Goal: Task Accomplishment & Management: Manage account settings

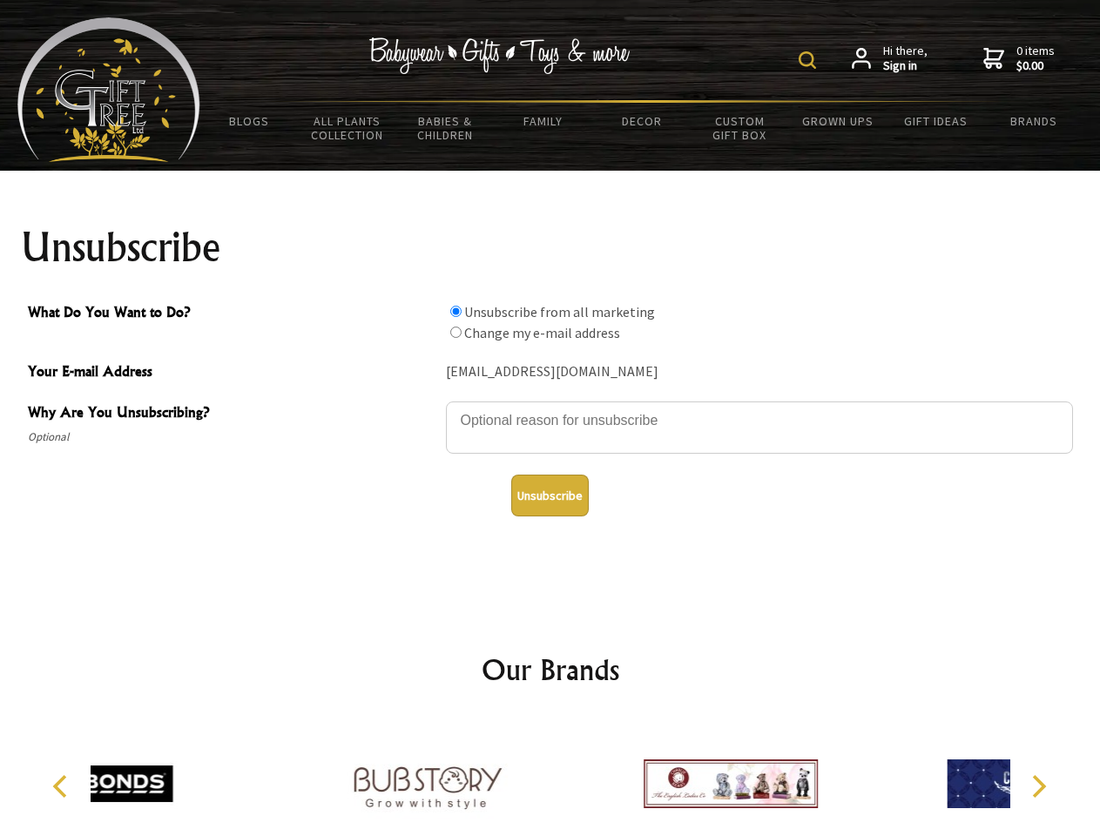
click at [810, 60] on img at bounding box center [806, 59] width 17 height 17
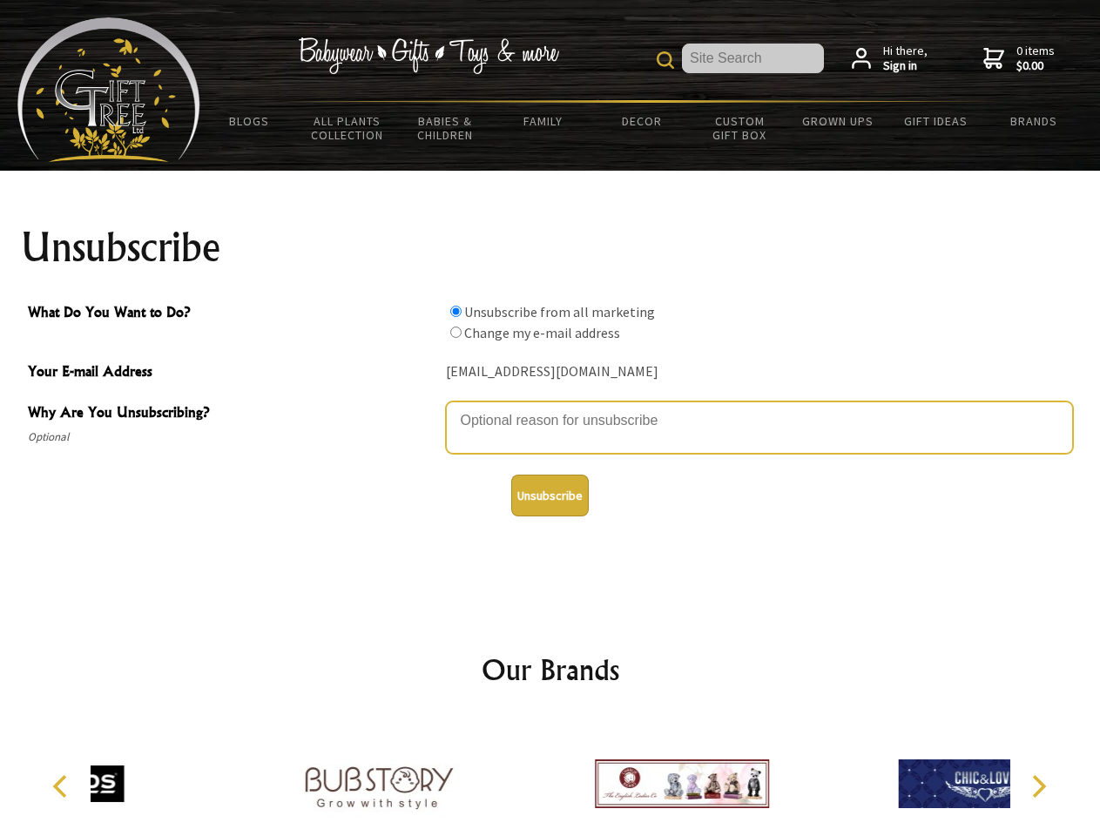
click at [550, 407] on textarea "Why Are You Unsubscribing?" at bounding box center [759, 427] width 627 height 52
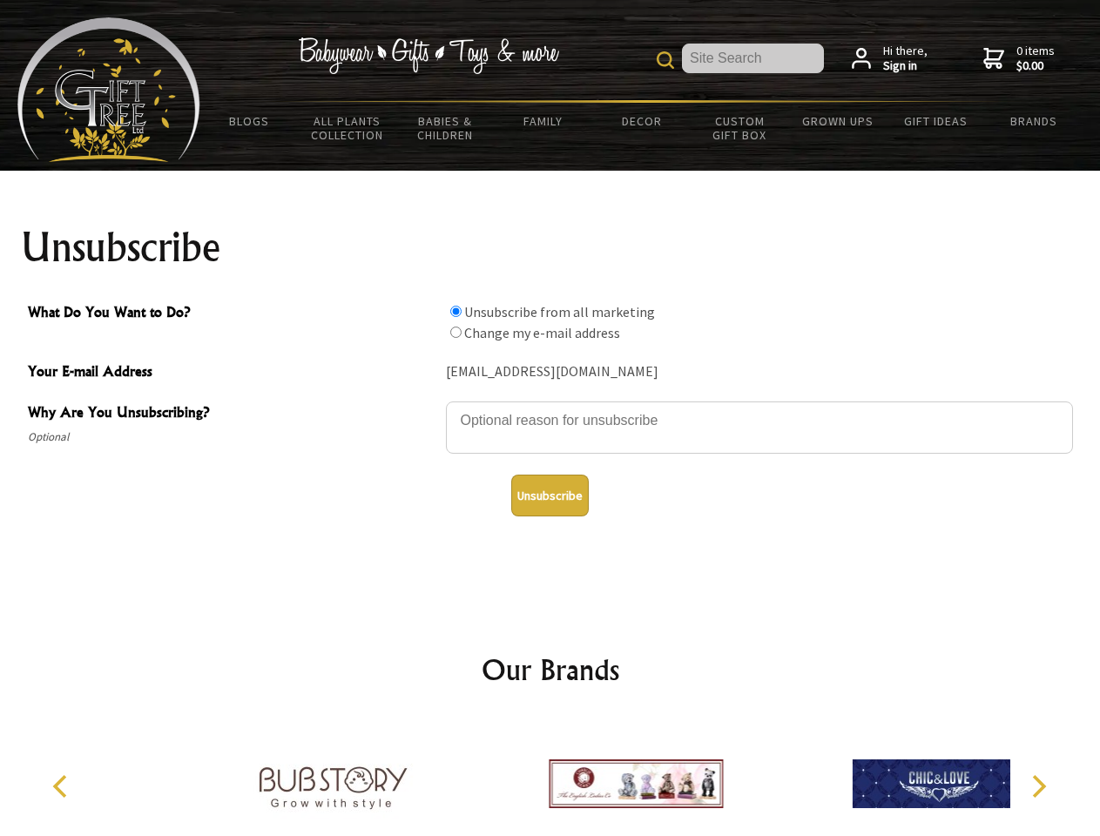
click at [455, 311] on input "What Do You Want to Do?" at bounding box center [455, 311] width 11 height 11
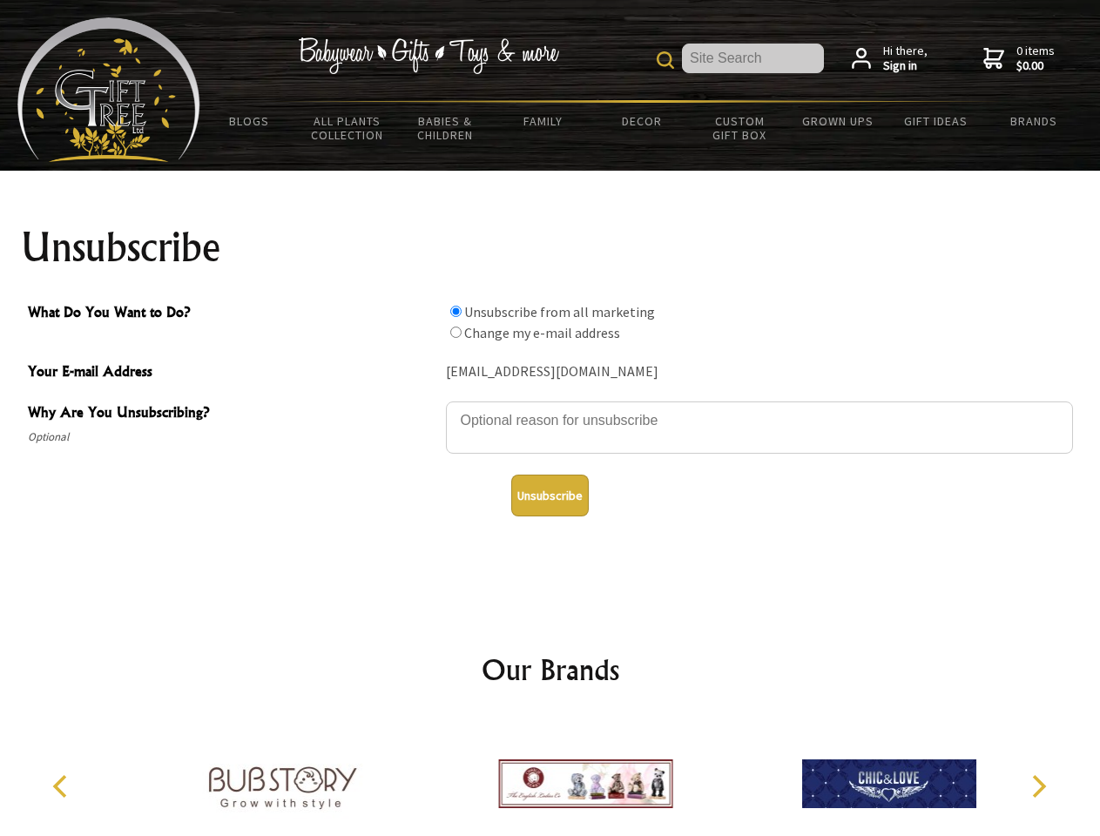
click at [455, 332] on input "What Do You Want to Do?" at bounding box center [455, 331] width 11 height 11
radio input "true"
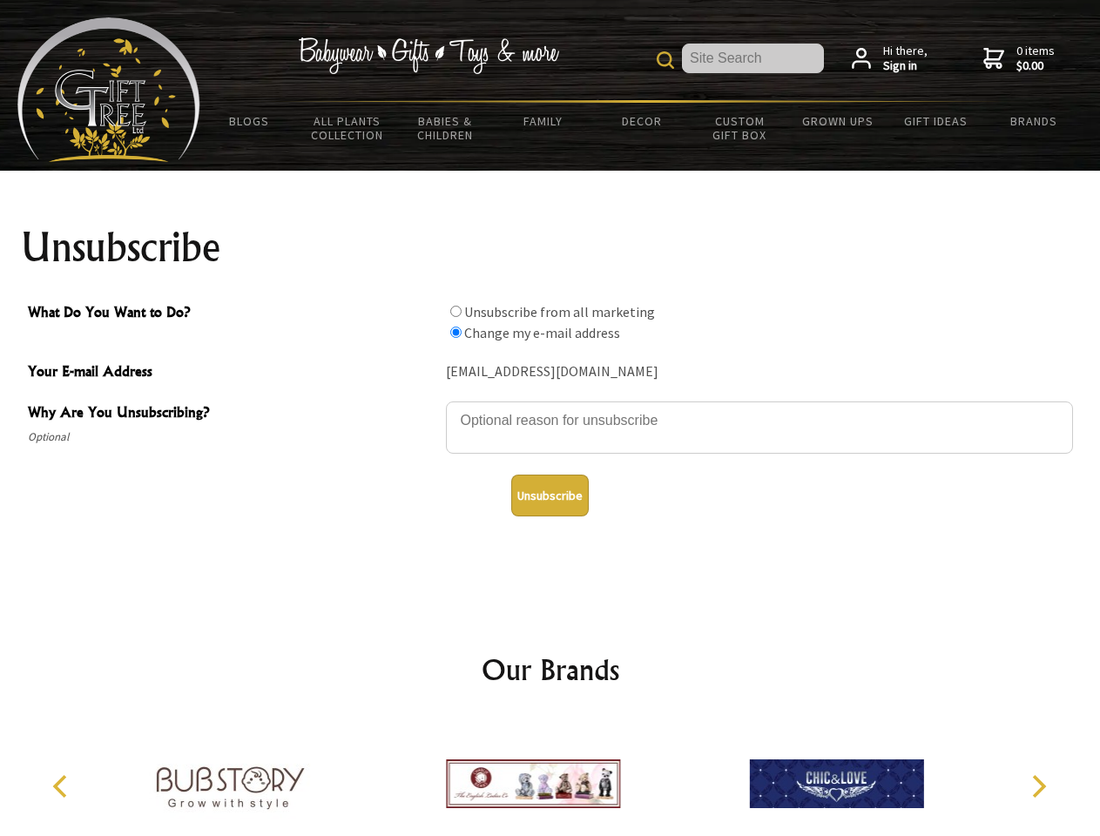
click at [549, 495] on button "Unsubscribe" at bounding box center [549, 495] width 77 height 42
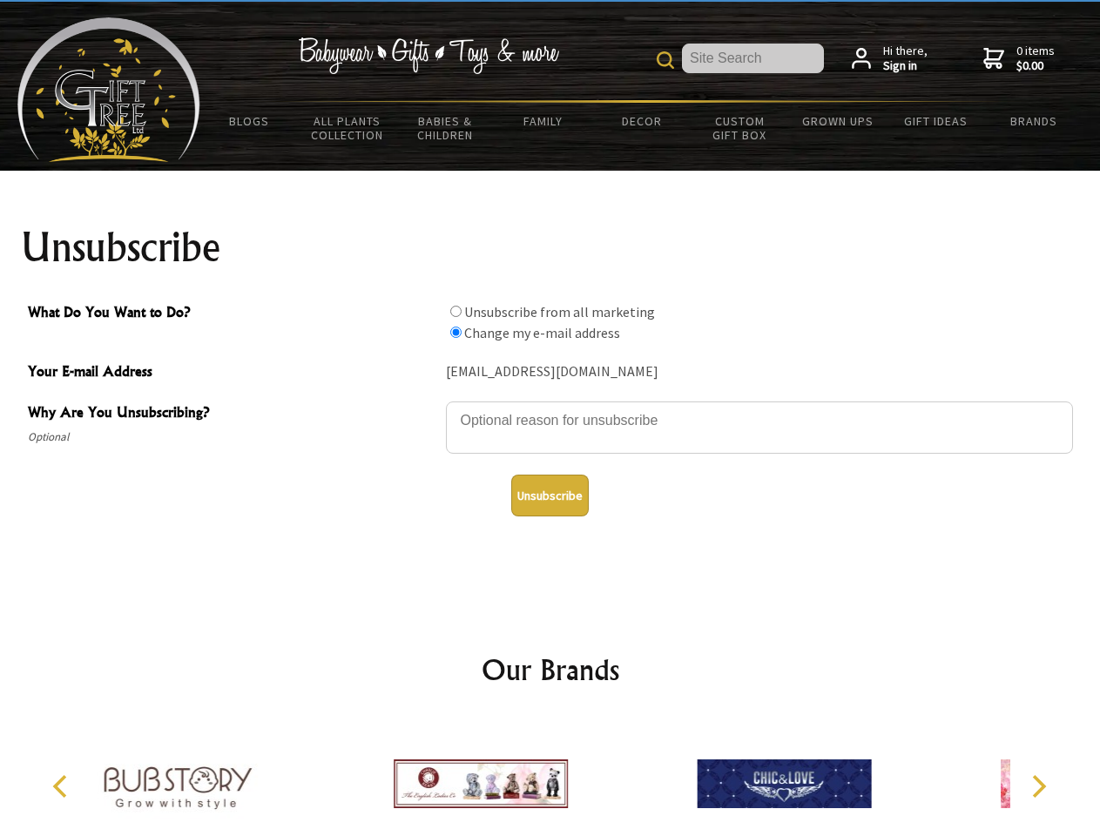
click at [550, 777] on div at bounding box center [480, 786] width 303 height 136
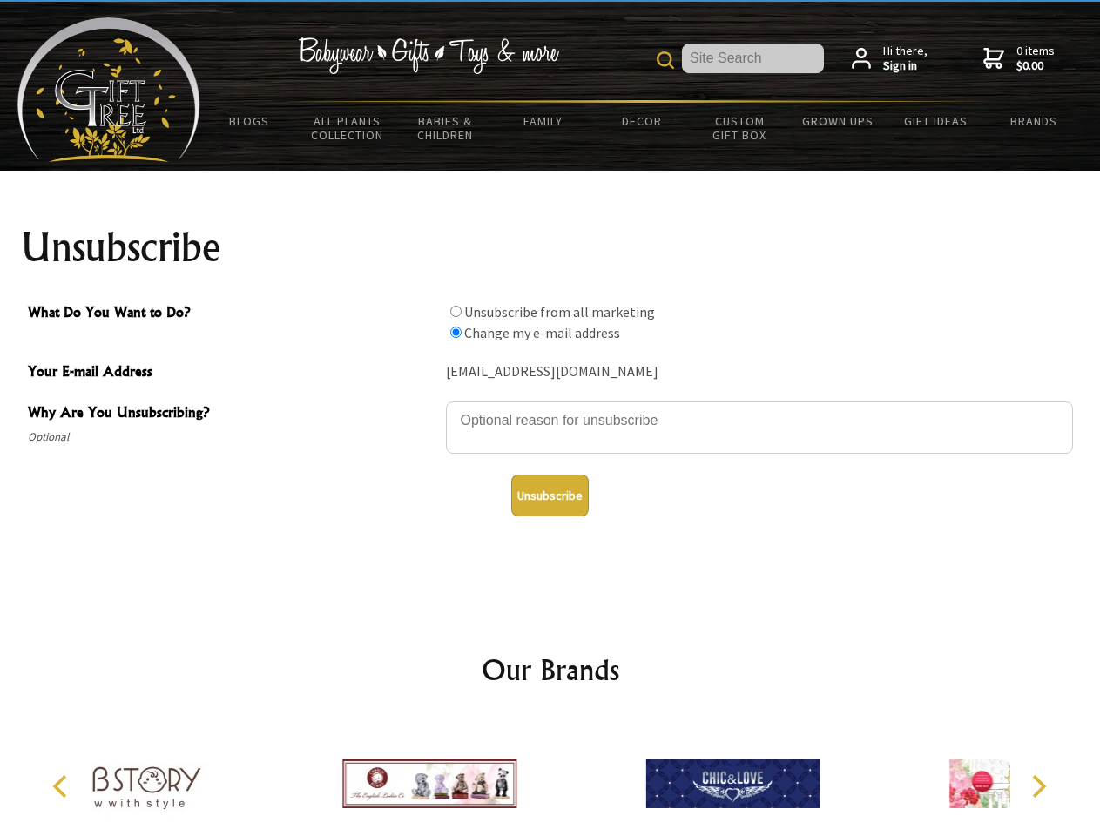
click at [63, 786] on icon "Previous" at bounding box center [61, 786] width 23 height 23
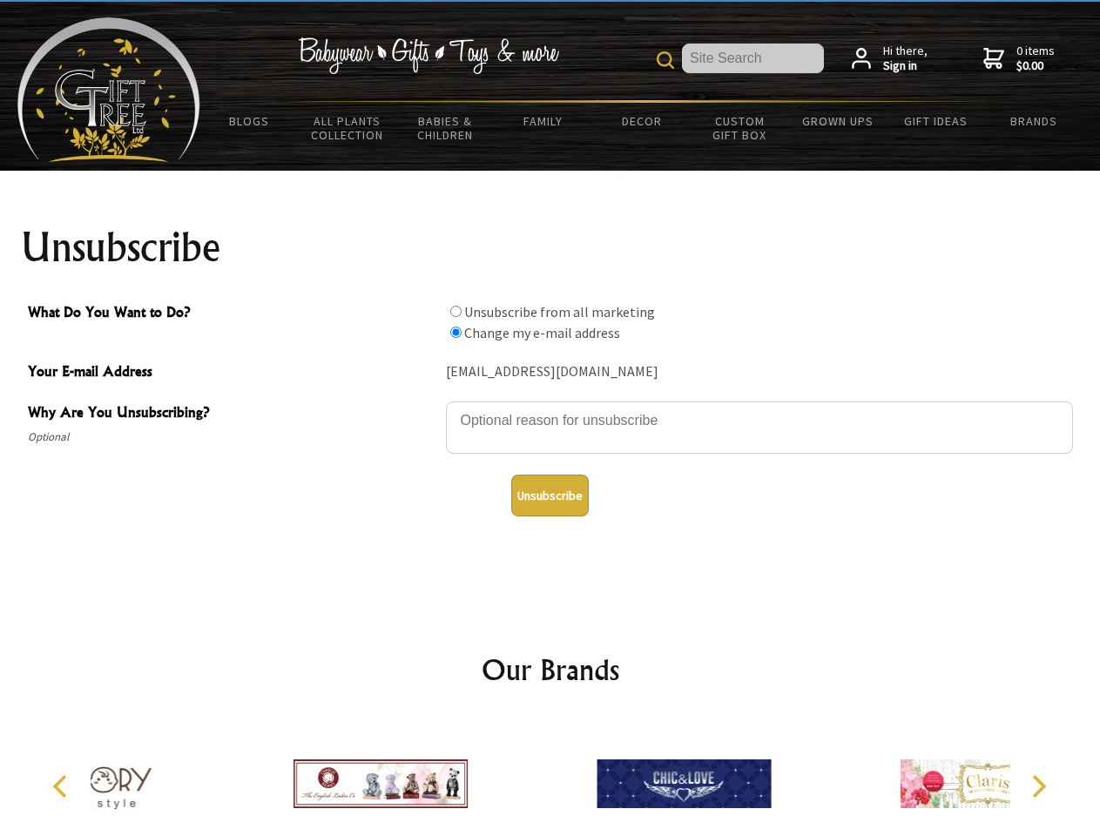
click at [1038, 786] on icon "Next" at bounding box center [1037, 786] width 23 height 23
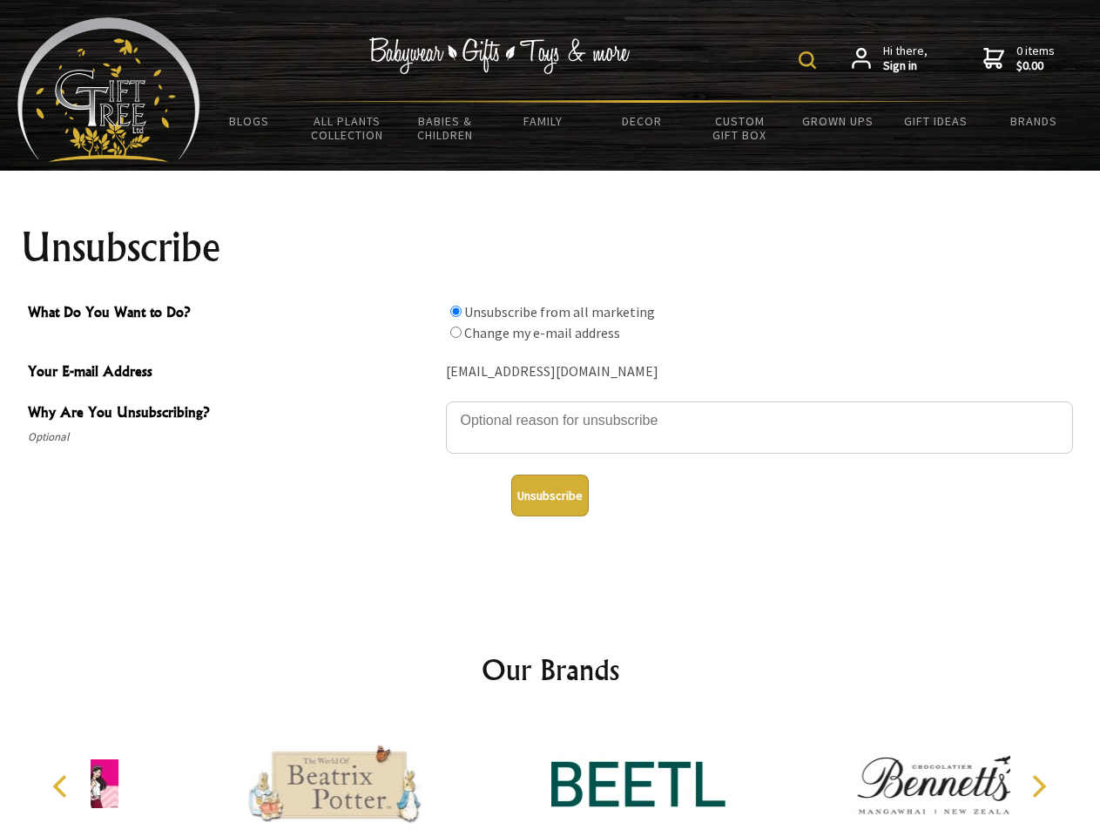
click at [810, 60] on img at bounding box center [806, 59] width 17 height 17
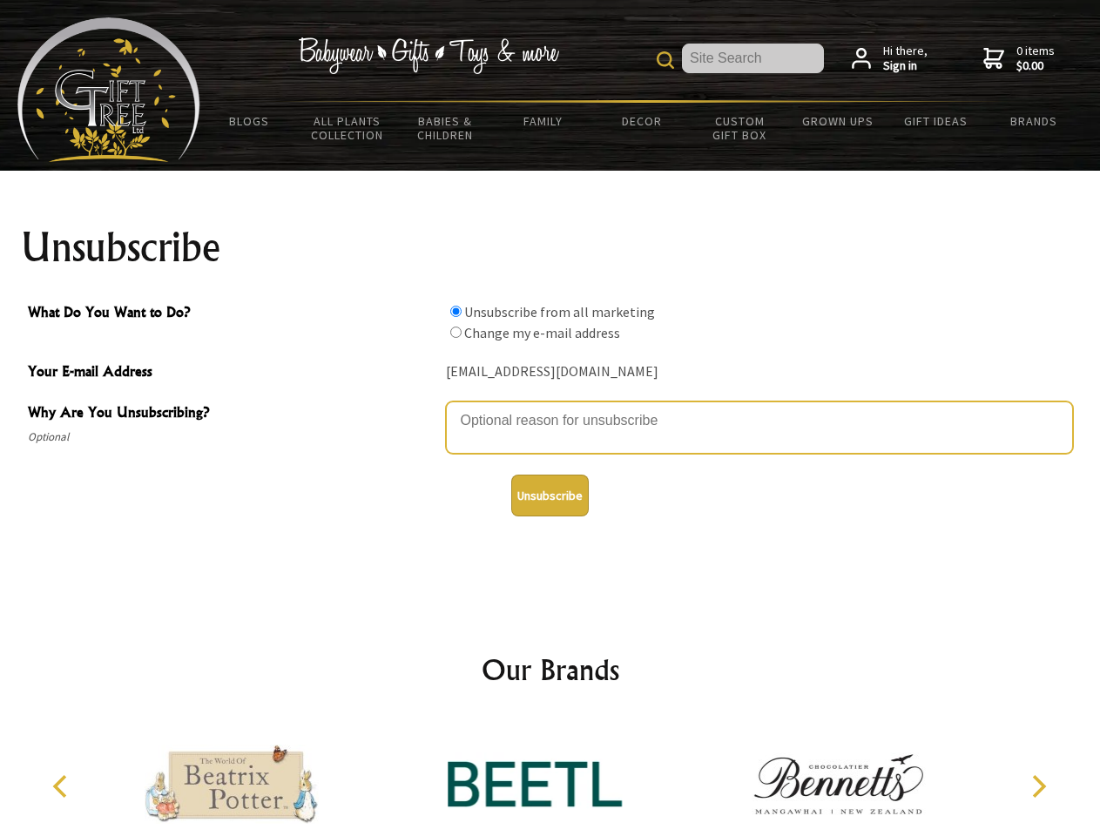
click at [550, 407] on textarea "Why Are You Unsubscribing?" at bounding box center [759, 427] width 627 height 52
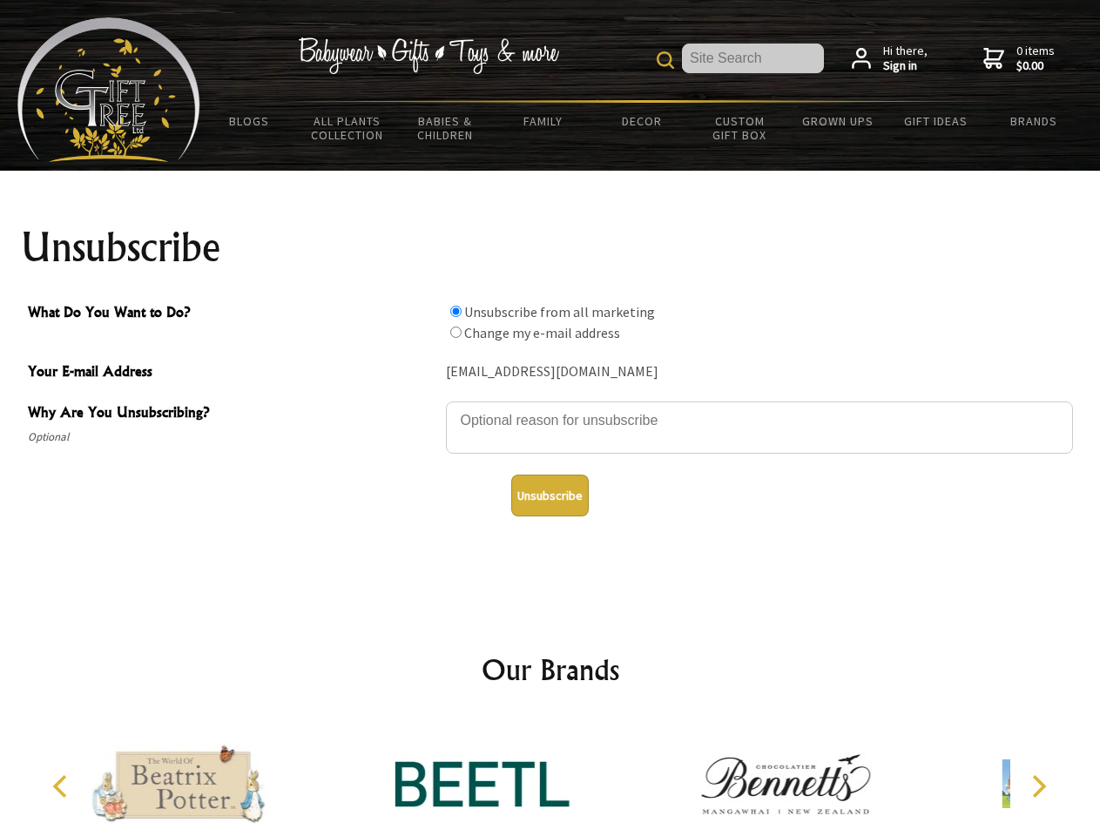
click at [455, 311] on input "What Do You Want to Do?" at bounding box center [455, 311] width 11 height 11
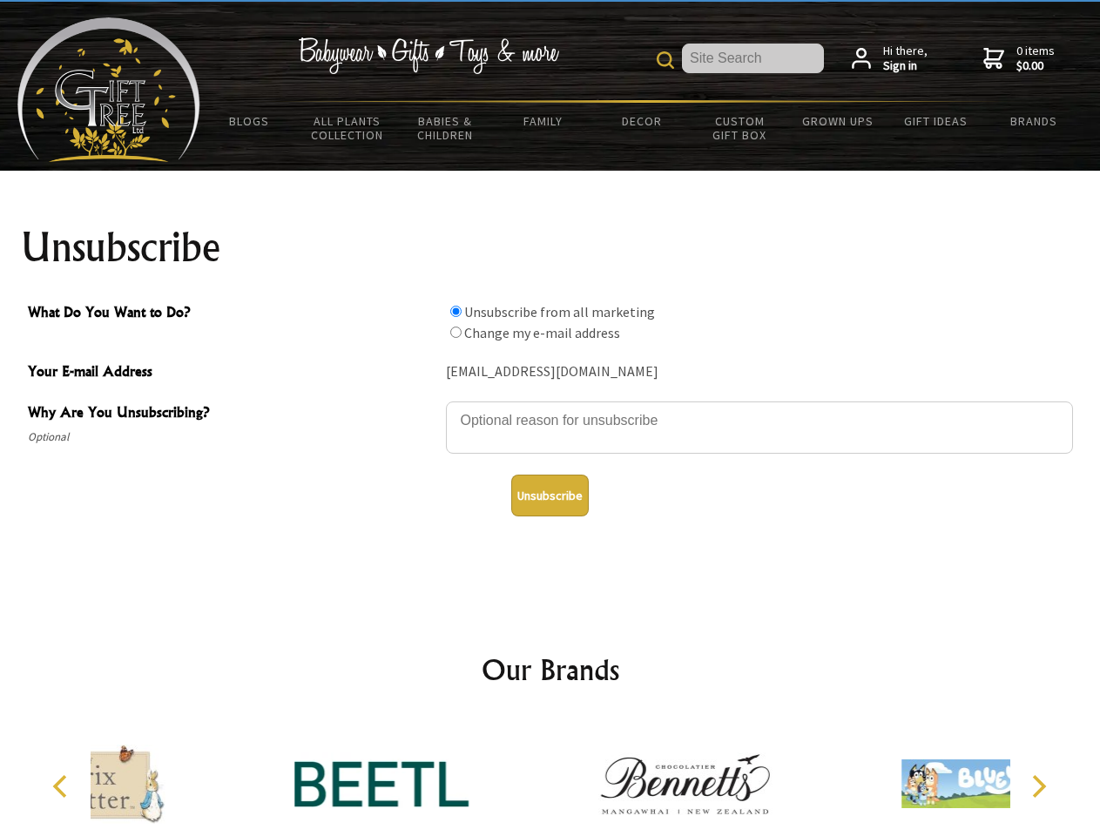
click at [455, 332] on input "What Do You Want to Do?" at bounding box center [455, 331] width 11 height 11
radio input "true"
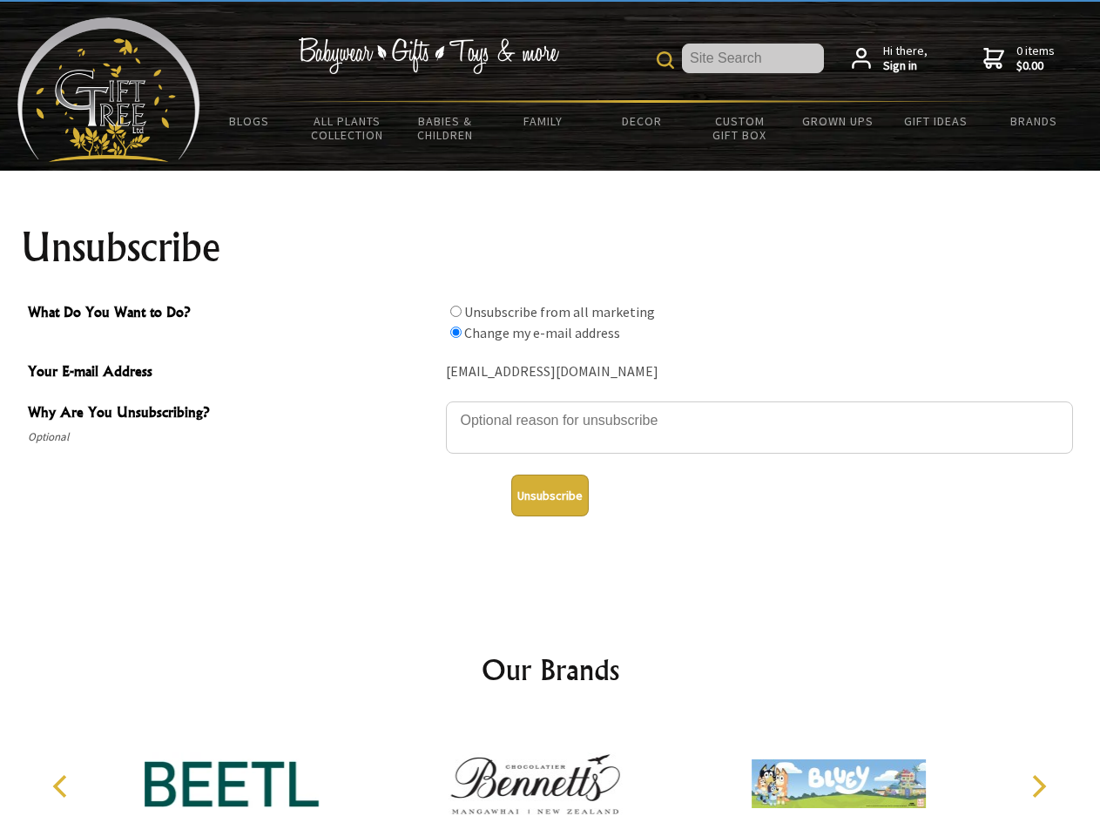
click at [549, 495] on button "Unsubscribe" at bounding box center [549, 495] width 77 height 42
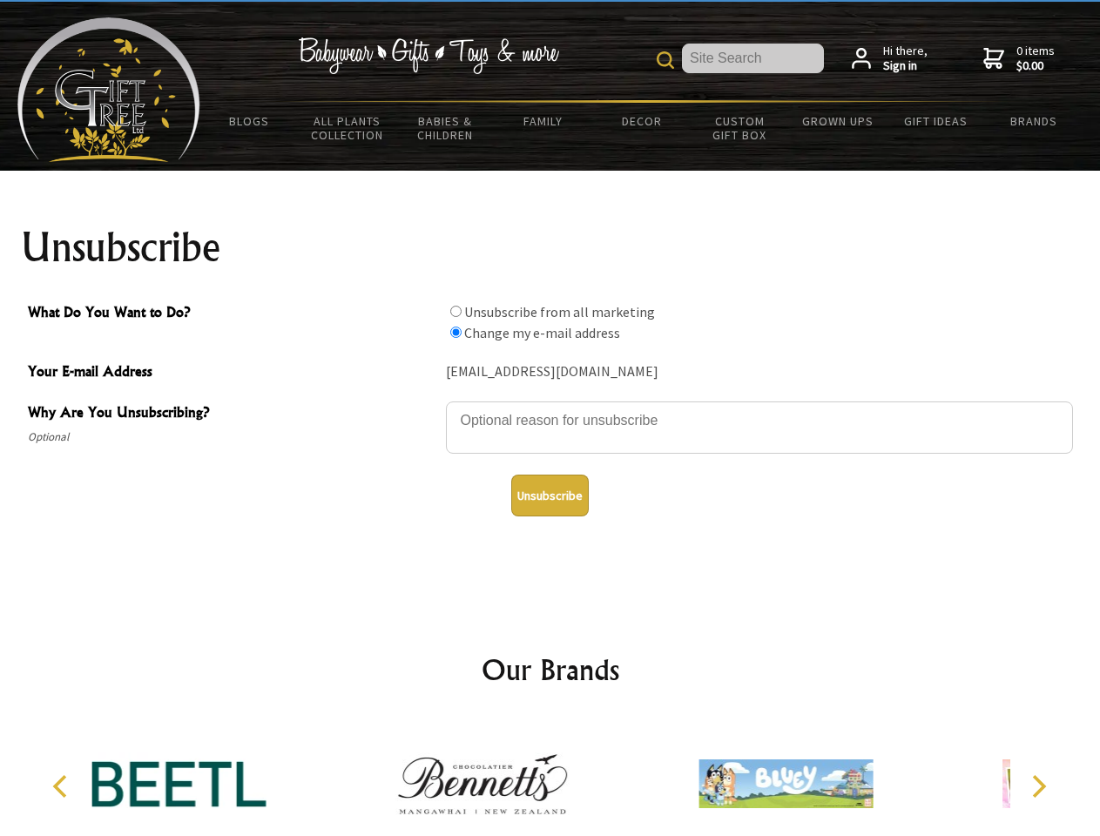
click at [63, 786] on icon "Previous" at bounding box center [61, 786] width 23 height 23
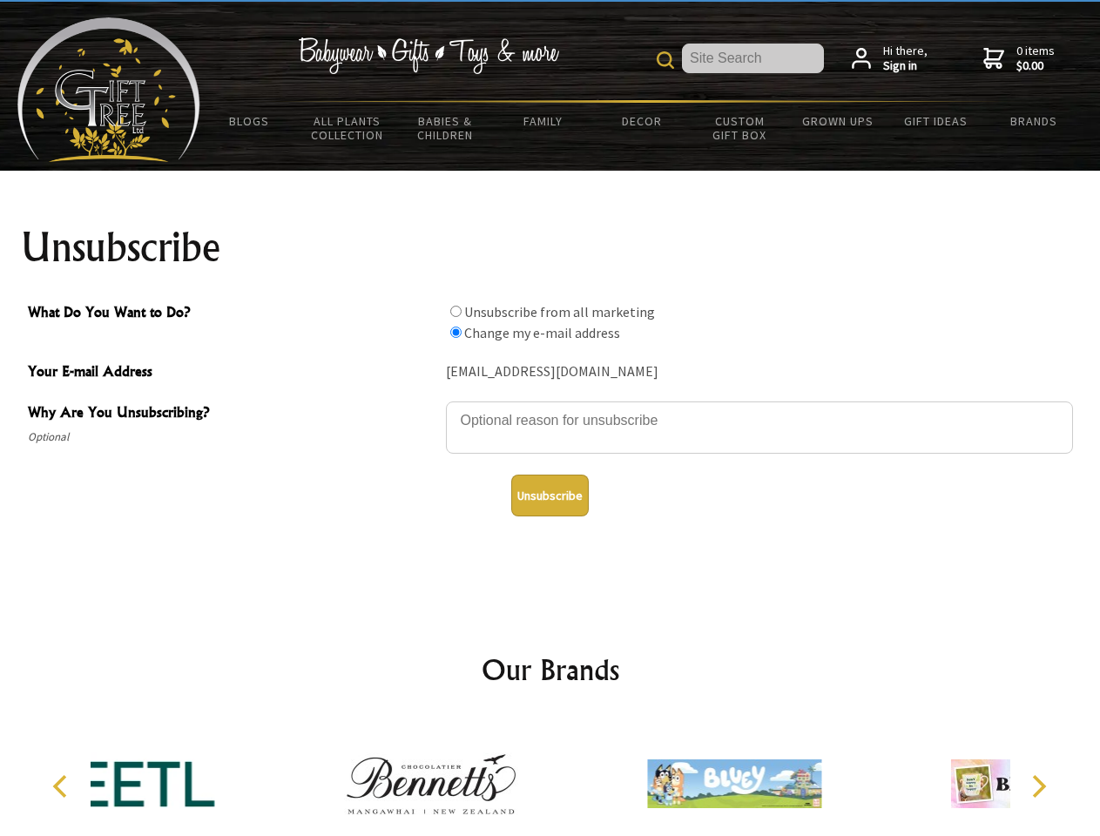
click at [1038, 786] on icon "Next" at bounding box center [1037, 786] width 23 height 23
